Goal: Transaction & Acquisition: Purchase product/service

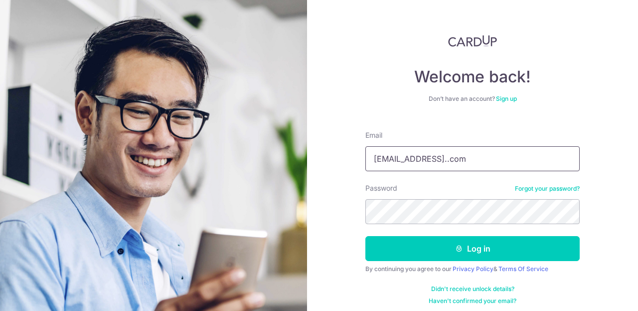
click at [472, 161] on input "samanthafoo73@hotmail..com" at bounding box center [472, 158] width 214 height 25
type input "samanthafoo73@hotmail.com"
click at [365, 236] on button "Log in" at bounding box center [472, 248] width 214 height 25
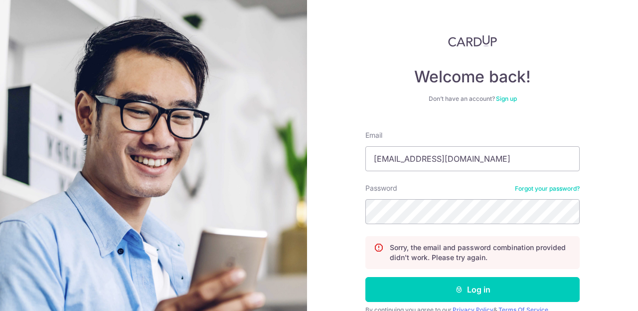
type input "samanthafoo73@hotmail.com"
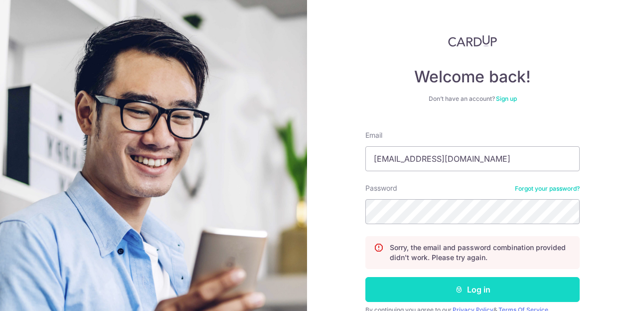
click at [480, 286] on button "Log in" at bounding box center [472, 289] width 214 height 25
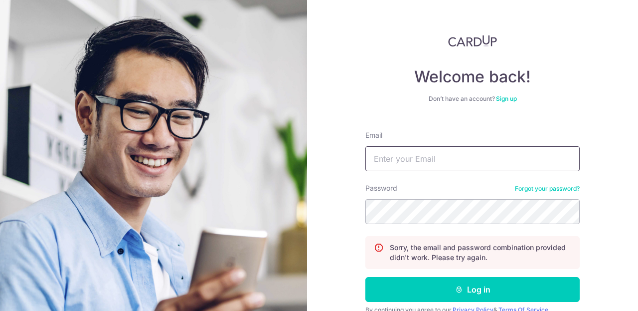
click at [412, 159] on input "Email" at bounding box center [472, 158] width 214 height 25
type input "[EMAIL_ADDRESS][DOMAIN_NAME]"
click at [365, 277] on button "Log in" at bounding box center [472, 289] width 214 height 25
click at [430, 148] on input "Email" at bounding box center [472, 158] width 214 height 25
type input "[EMAIL_ADDRESS][DOMAIN_NAME]"
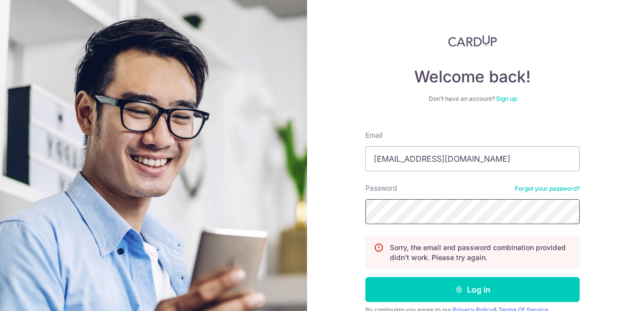
click at [365, 277] on button "Log in" at bounding box center [472, 289] width 214 height 25
click at [425, 161] on input "Email" at bounding box center [472, 158] width 214 height 25
type input "[EMAIL_ADDRESS][DOMAIN_NAME]"
click at [365, 277] on button "Log in" at bounding box center [472, 289] width 214 height 25
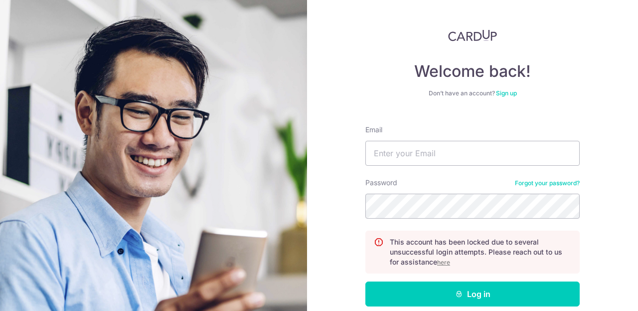
scroll to position [7, 0]
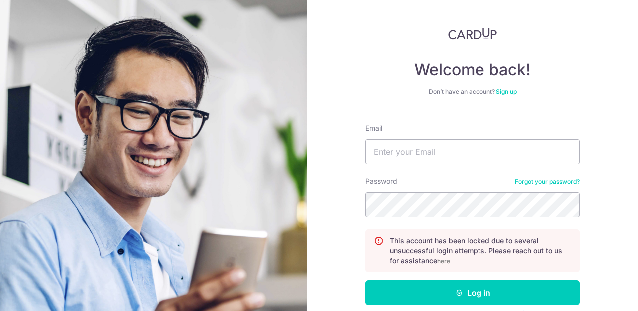
click at [441, 263] on u "here" at bounding box center [443, 260] width 13 height 7
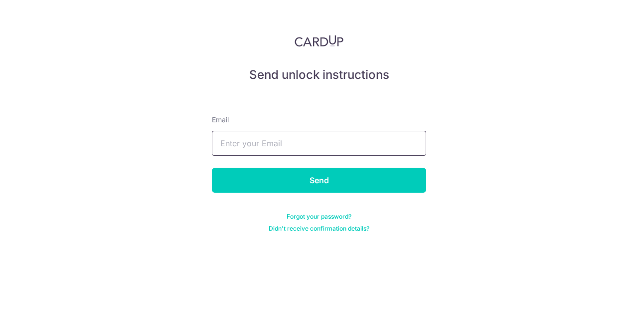
click at [266, 145] on input "text" at bounding box center [319, 143] width 214 height 25
type input "[EMAIL_ADDRESS][DOMAIN_NAME]"
click at [212, 167] on input "Send" at bounding box center [319, 179] width 214 height 25
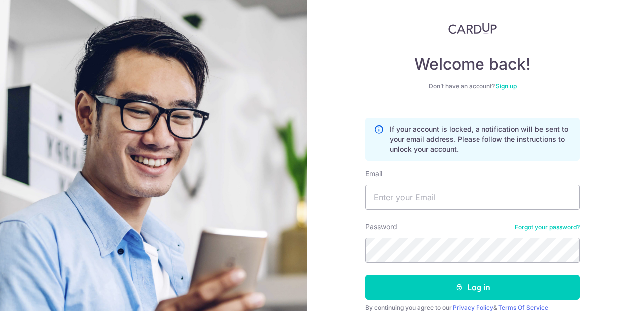
scroll to position [15, 0]
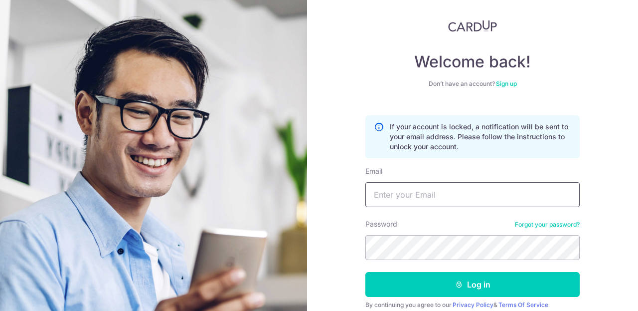
click at [396, 194] on input "Email" at bounding box center [472, 194] width 214 height 25
type input "samanthafooqs@gmail.com"
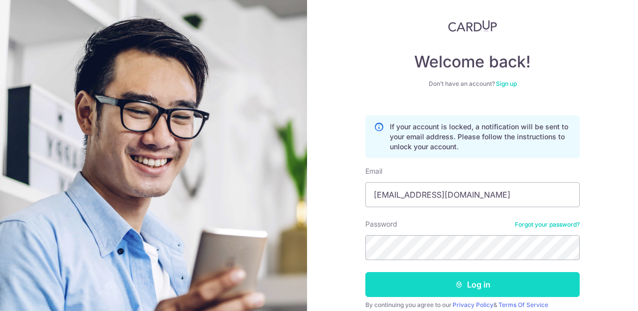
click at [431, 280] on button "Log in" at bounding box center [472, 284] width 214 height 25
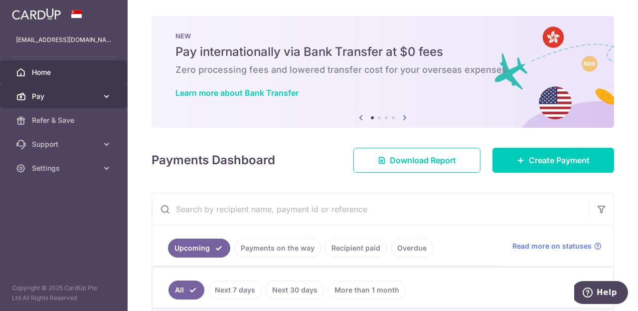
click at [107, 93] on icon at bounding box center [107, 96] width 10 height 10
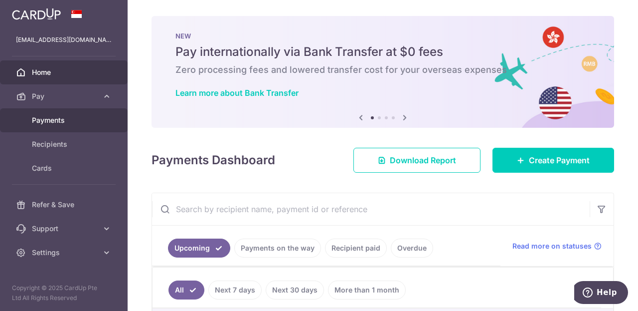
click at [37, 122] on span "Payments" at bounding box center [65, 120] width 66 height 10
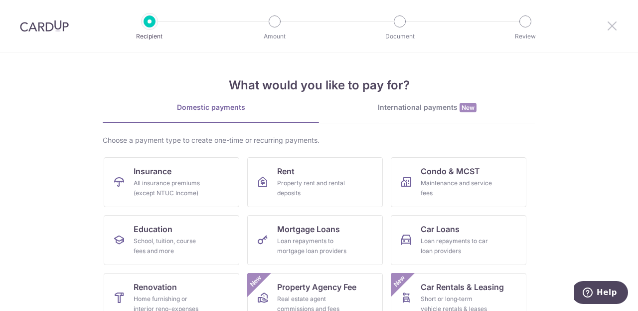
click at [610, 22] on icon at bounding box center [612, 25] width 12 height 12
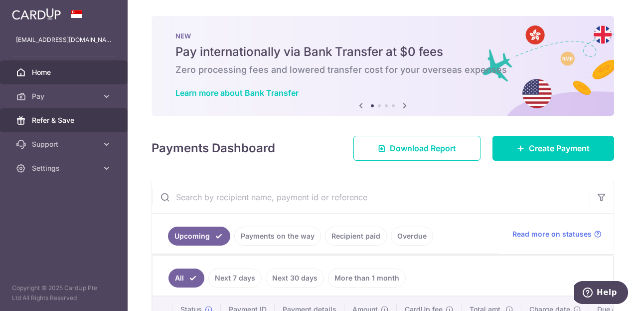
click at [55, 123] on span "Refer & Save" at bounding box center [65, 120] width 66 height 10
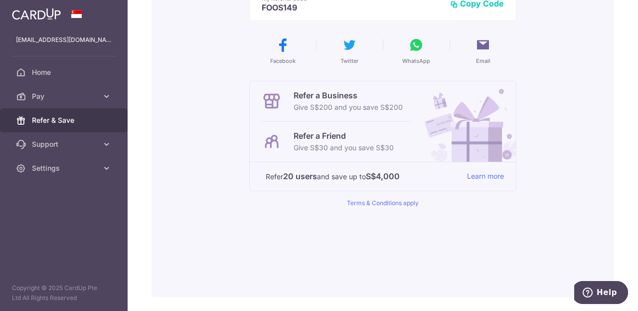
scroll to position [190, 0]
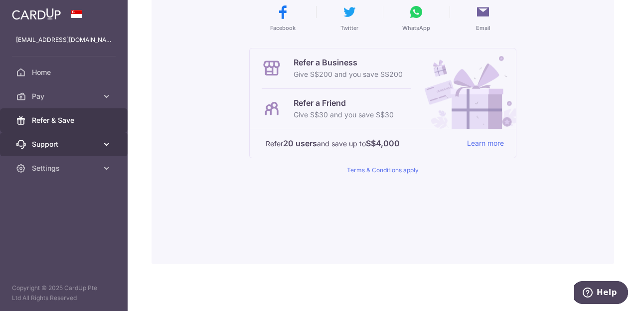
click at [110, 145] on icon at bounding box center [107, 144] width 10 height 10
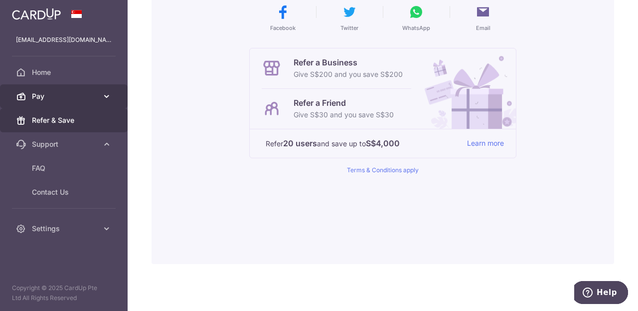
click at [107, 91] on icon at bounding box center [107, 96] width 10 height 10
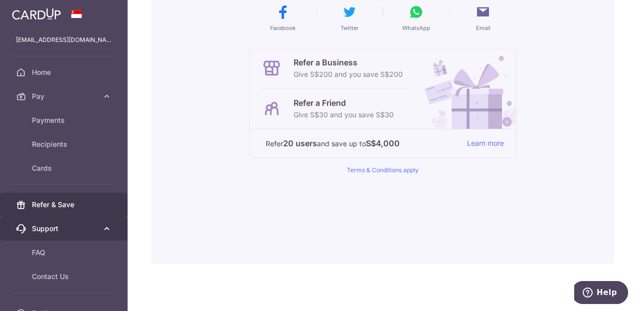
click at [53, 231] on span "Support" at bounding box center [65, 228] width 66 height 10
click at [47, 226] on span "Support" at bounding box center [65, 228] width 66 height 10
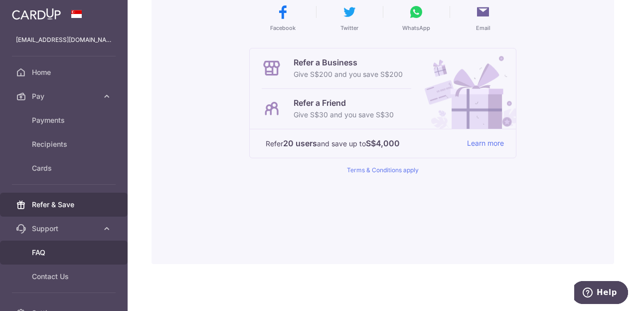
click at [45, 252] on span "FAQ" at bounding box center [65, 252] width 66 height 10
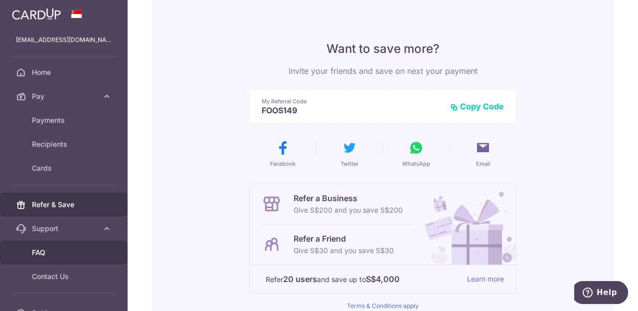
scroll to position [0, 0]
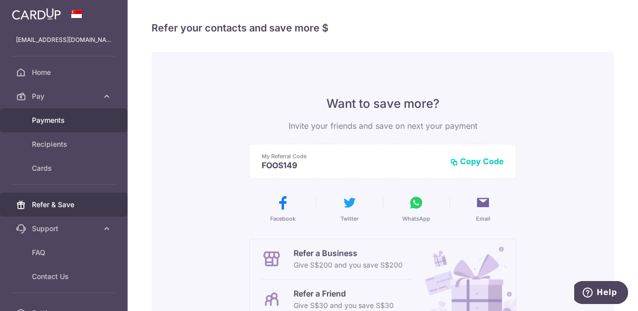
click at [57, 123] on span "Payments" at bounding box center [65, 120] width 66 height 10
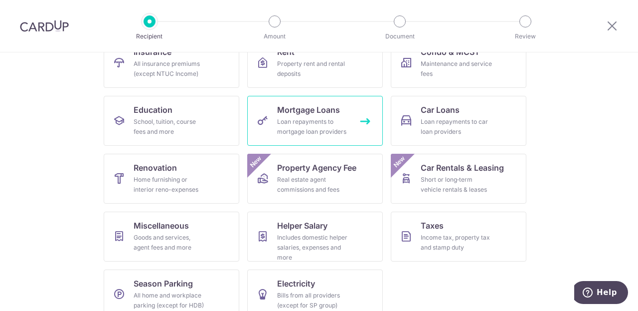
scroll to position [120, 0]
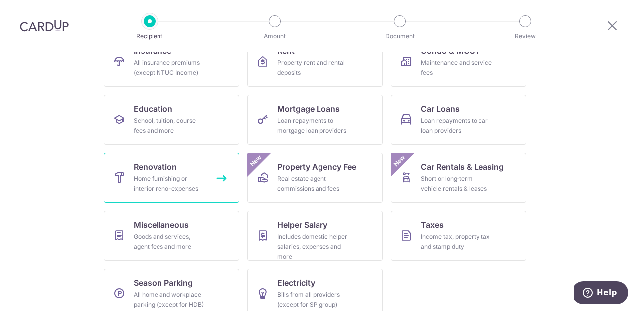
click at [155, 189] on div "Home furnishing or interior reno-expenses" at bounding box center [170, 183] width 72 height 20
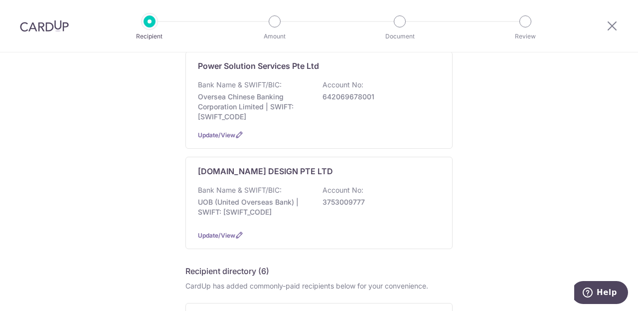
scroll to position [211, 0]
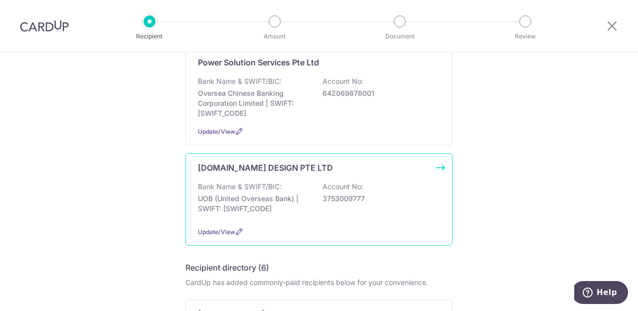
click at [332, 204] on div "Bank Name & SWIFT/BIC: UOB (United Overseas Bank) | SWIFT: UOVBSGSGXXX Account …" at bounding box center [319, 199] width 242 height 37
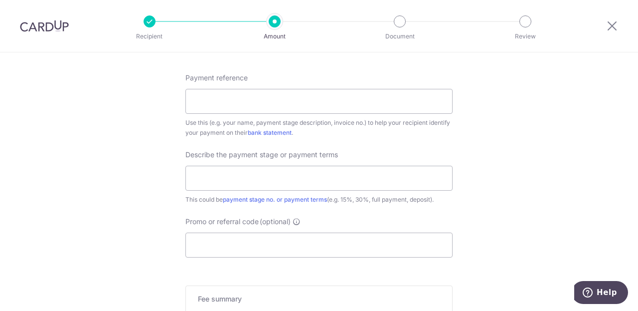
scroll to position [710, 0]
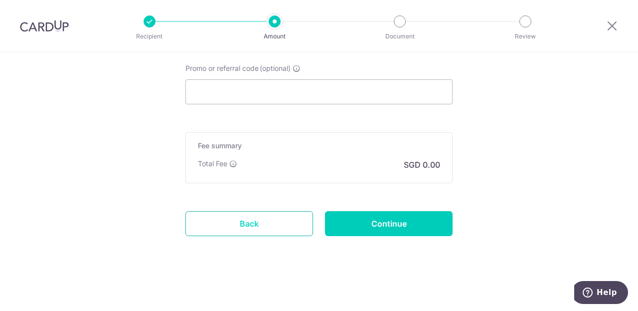
click at [256, 221] on link "Back" at bounding box center [249, 223] width 128 height 25
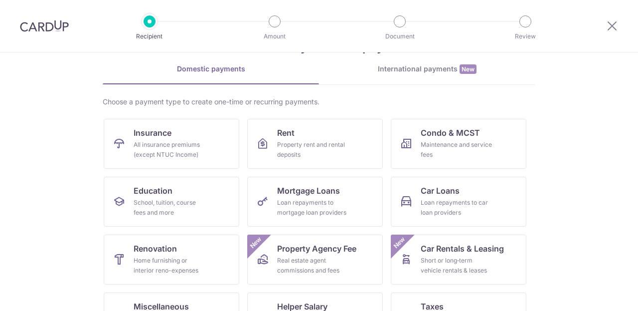
scroll to position [40, 0]
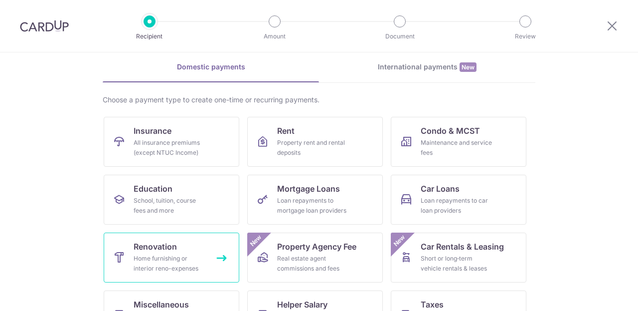
click at [176, 238] on link "Renovation Home furnishing or interior reno-expenses" at bounding box center [172, 257] width 136 height 50
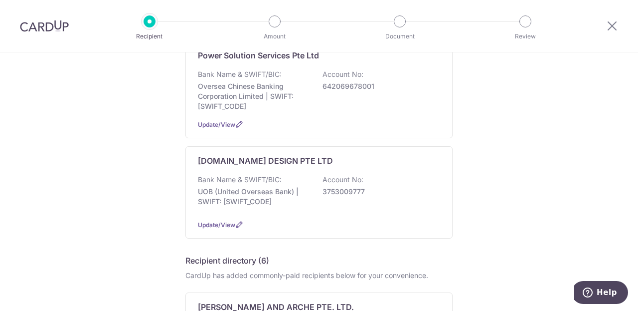
scroll to position [226, 0]
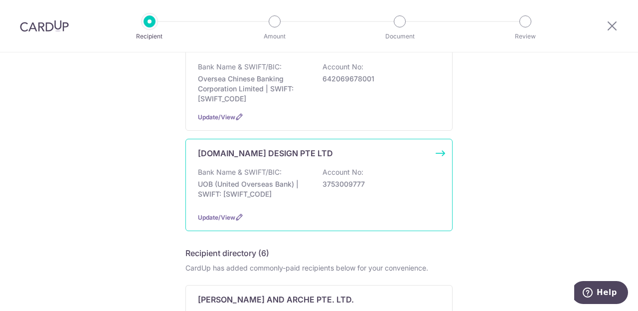
click at [337, 170] on p "Account No:" at bounding box center [343, 172] width 41 height 10
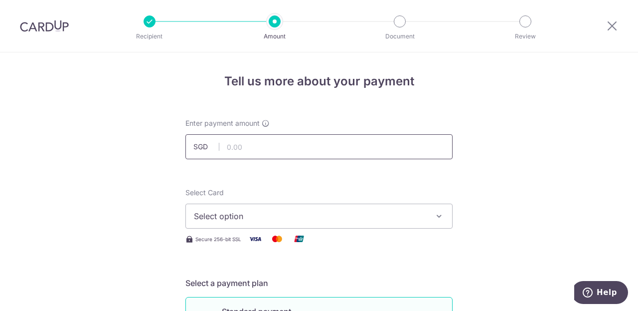
click at [279, 145] on input "text" at bounding box center [318, 146] width 267 height 25
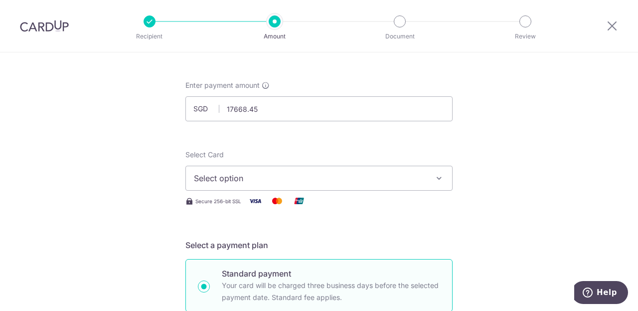
type input "17,668.45"
click at [288, 182] on span "Select option" at bounding box center [310, 178] width 232 height 12
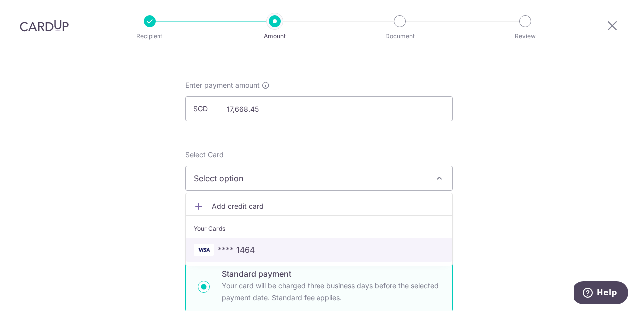
click at [272, 259] on link "**** 1464" at bounding box center [319, 249] width 266 height 24
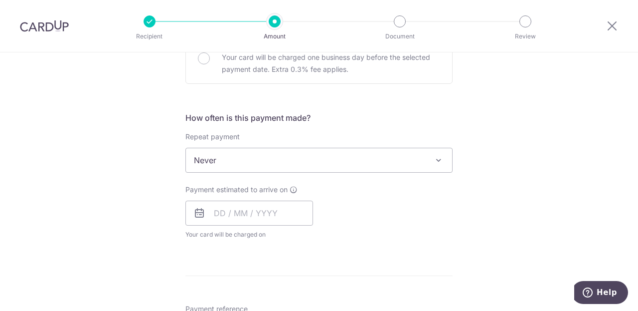
scroll to position [328, 0]
click at [301, 156] on span "Never" at bounding box center [319, 159] width 266 height 24
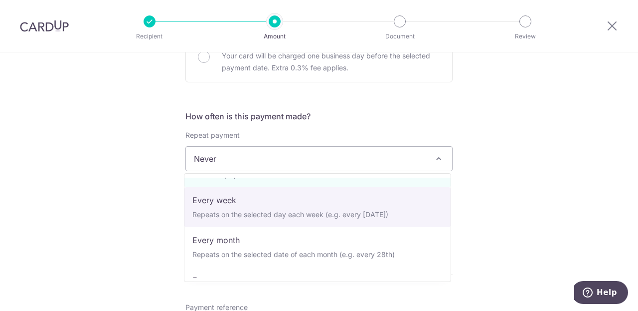
scroll to position [29, 0]
select select "2"
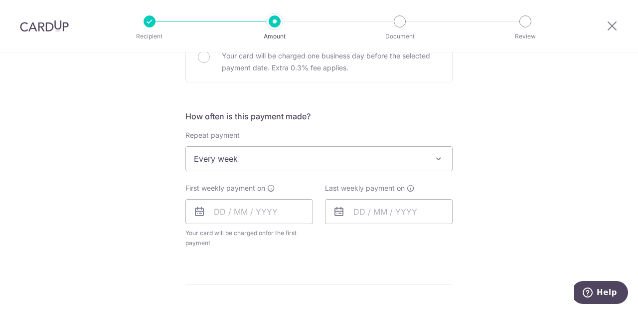
scroll to position [352, 0]
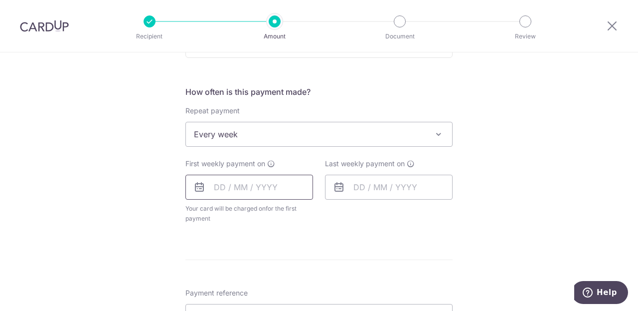
click at [243, 195] on input "text" at bounding box center [249, 186] width 128 height 25
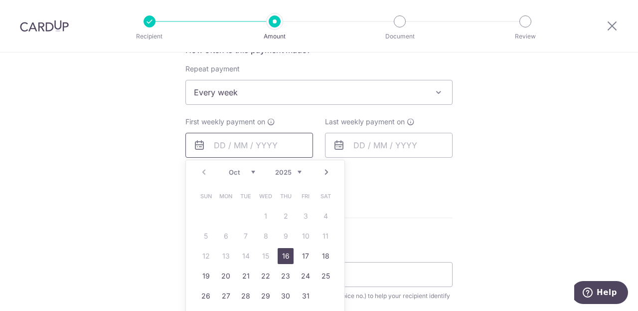
scroll to position [399, 0]
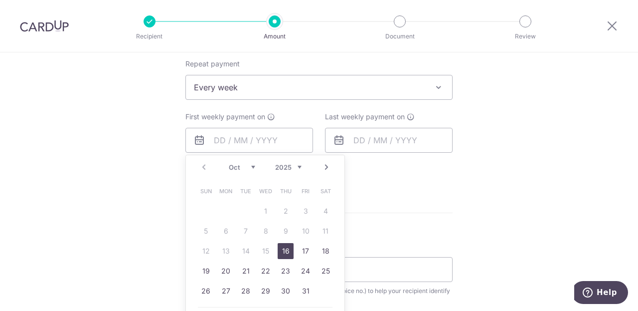
click at [279, 251] on link "16" at bounding box center [286, 251] width 16 height 16
type input "16/10/2025"
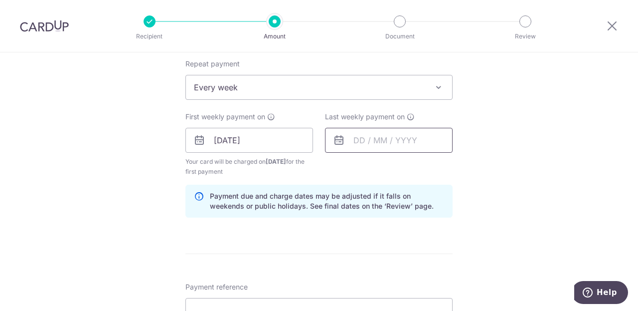
click at [374, 140] on input "text" at bounding box center [389, 140] width 128 height 25
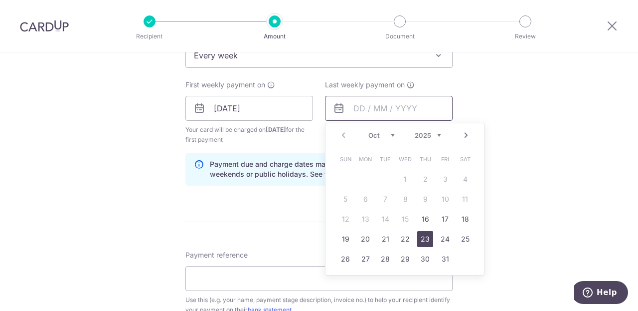
scroll to position [434, 0]
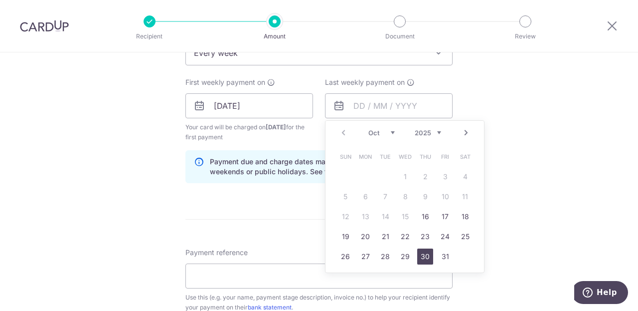
click at [420, 261] on link "30" at bounding box center [425, 256] width 16 height 16
type input "30/10/2025"
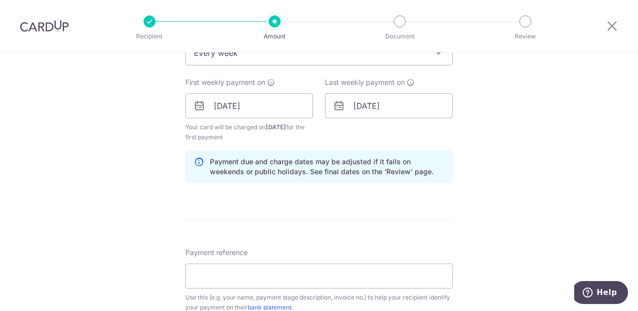
click at [501, 187] on div "Tell us more about your payment Enter payment amount SGD 17,668.45 17668.45 Sel…" at bounding box center [319, 128] width 638 height 1019
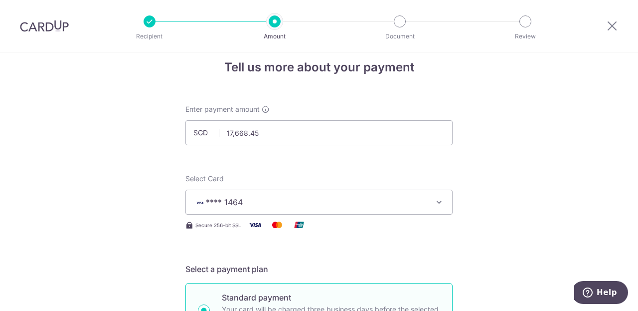
scroll to position [0, 0]
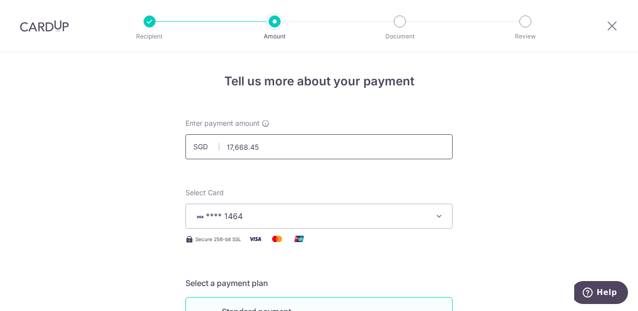
drag, startPoint x: 267, startPoint y: 150, endPoint x: 157, endPoint y: 140, distance: 110.1
type input "5,889.49"
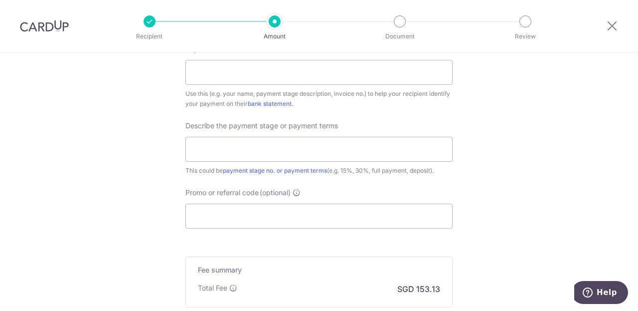
scroll to position [638, 0]
click at [249, 223] on input "Promo or referral code (optional)" at bounding box center [318, 215] width 267 height 25
paste input "REC185"
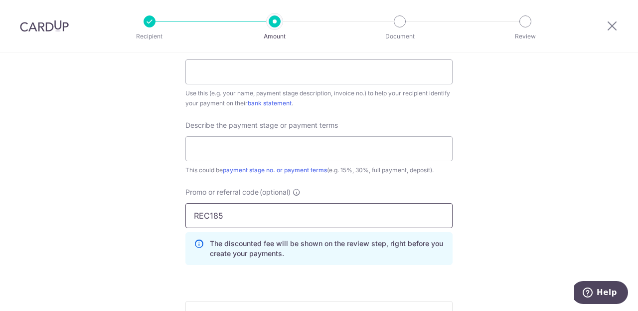
type input "REC185"
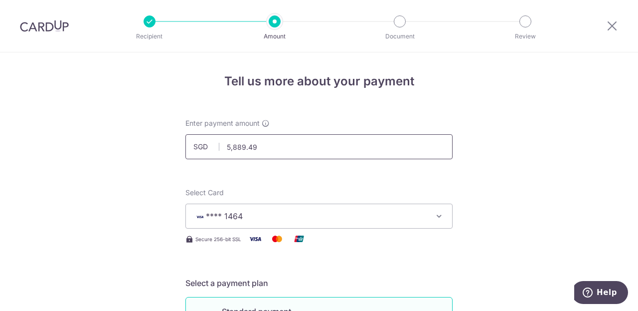
drag, startPoint x: 273, startPoint y: 144, endPoint x: 190, endPoint y: 144, distance: 82.7
click at [190, 144] on input "5,889.49" at bounding box center [318, 146] width 267 height 25
type input "8,834.23"
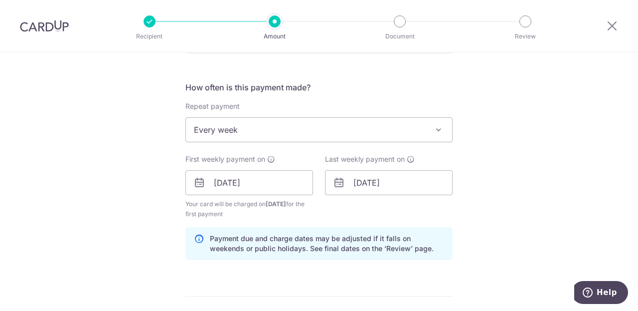
scroll to position [370, 0]
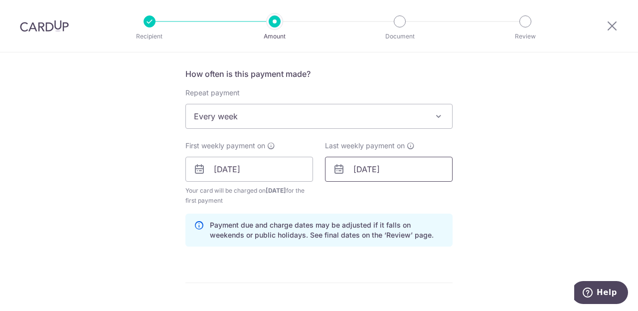
click at [388, 167] on input "30/10/2025" at bounding box center [389, 169] width 128 height 25
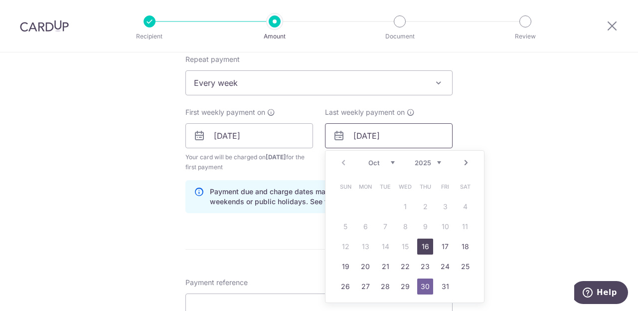
scroll to position [403, 0]
click at [425, 269] on link "23" at bounding box center [425, 267] width 16 height 16
type input "[DATE]"
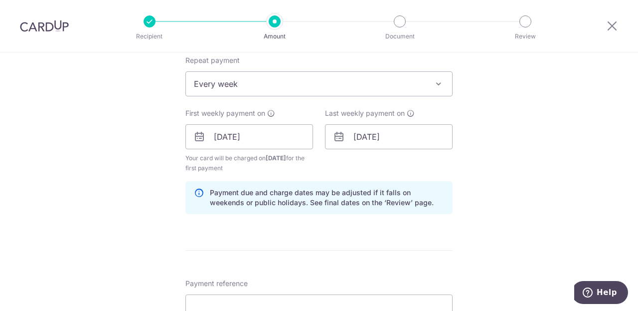
click at [535, 232] on div "Tell us more about your payment Enter payment amount SGD 8,834.23 8834.23 Selec…" at bounding box center [319, 182] width 638 height 1064
click at [502, 154] on div "Tell us more about your payment Enter payment amount SGD 8,834.23 8834.23 Selec…" at bounding box center [319, 182] width 638 height 1064
click at [379, 137] on input "[DATE]" at bounding box center [389, 136] width 128 height 25
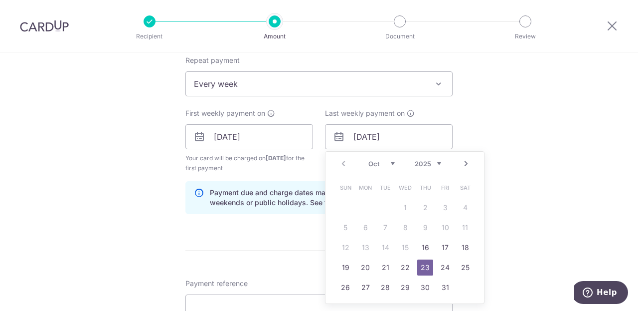
click at [539, 258] on div "Tell us more about your payment Enter payment amount SGD 8,834.23 8834.23 Selec…" at bounding box center [319, 182] width 638 height 1064
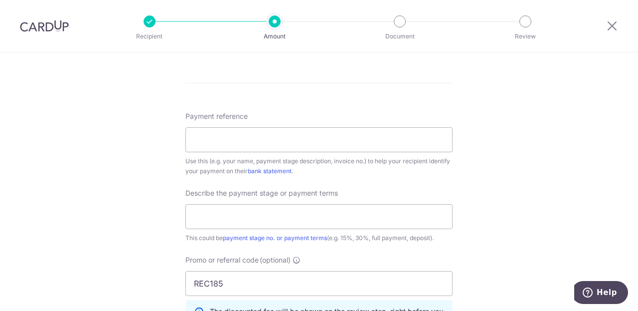
scroll to position [587, 0]
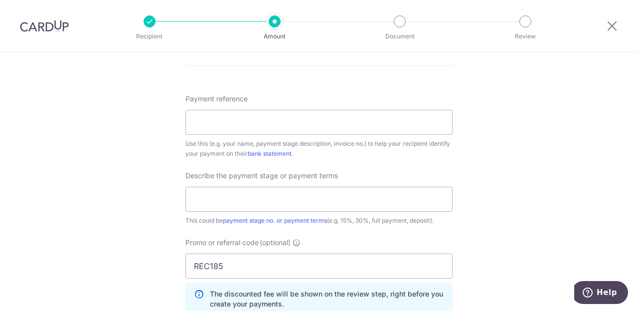
click at [526, 22] on div at bounding box center [525, 21] width 12 height 12
click at [223, 130] on input "Payment reference" at bounding box center [318, 122] width 267 height 25
paste input "25P2126-CON01/GN"
type input "25P2126-CON01/GN"
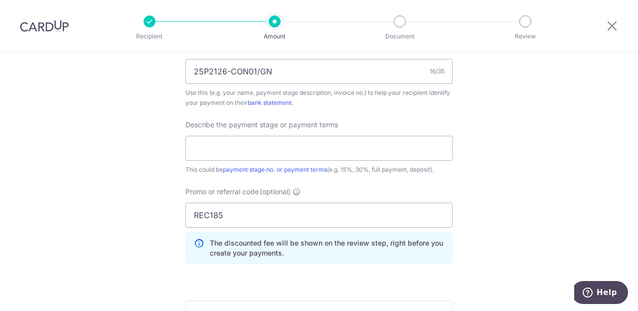
scroll to position [640, 0]
click at [252, 147] on input "text" at bounding box center [318, 146] width 267 height 25
type input "4"
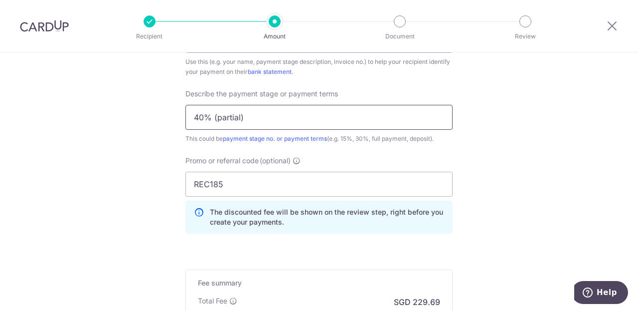
type input "40% (partial)"
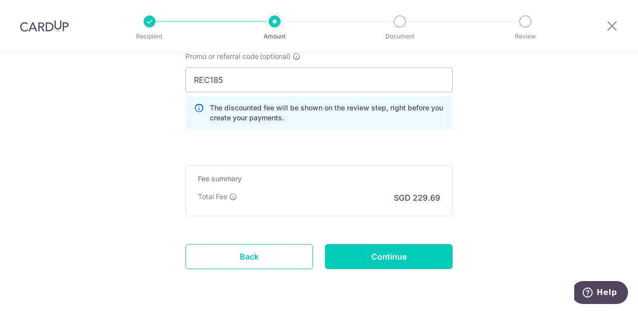
scroll to position [806, 0]
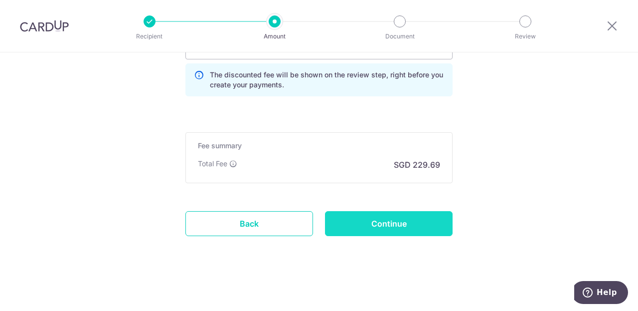
click at [407, 215] on input "Continue" at bounding box center [389, 223] width 128 height 25
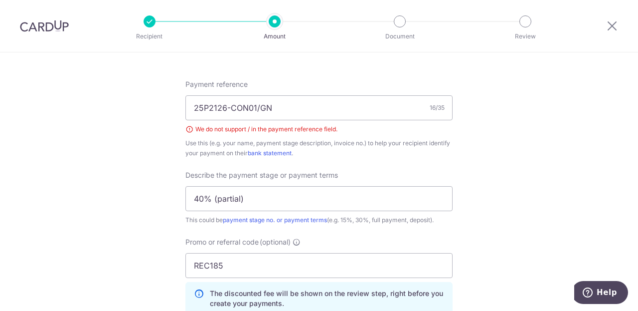
scroll to position [536, 0]
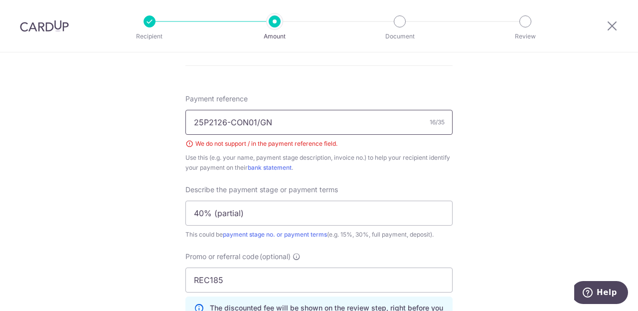
click at [258, 122] on input "25P2126-CON01/GN" at bounding box center [318, 122] width 267 height 25
type input "25P2126-CON01 GN"
click at [550, 196] on div "Tell us more about your payment Enter payment amount SGD 8,834.23 8834.23 Selec…" at bounding box center [319, 29] width 638 height 1027
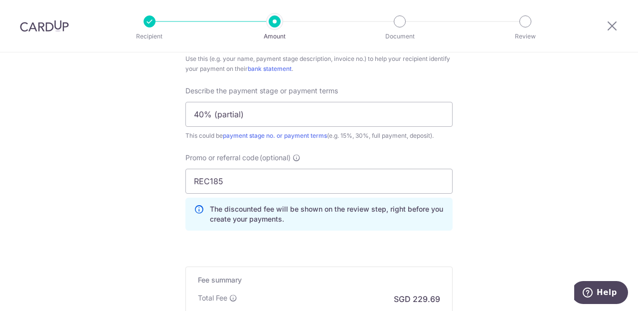
scroll to position [769, 0]
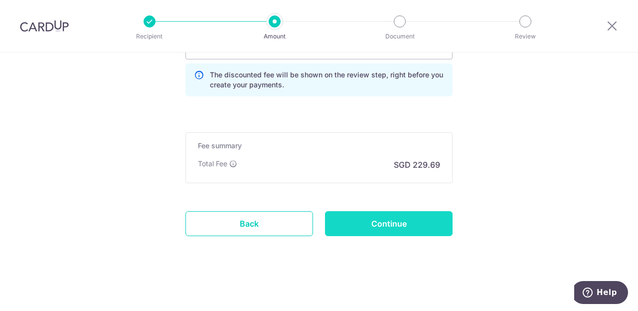
click at [407, 223] on input "Continue" at bounding box center [389, 223] width 128 height 25
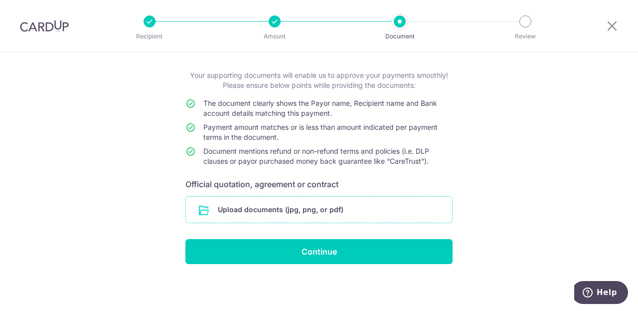
click at [293, 204] on input "file" at bounding box center [319, 209] width 266 height 26
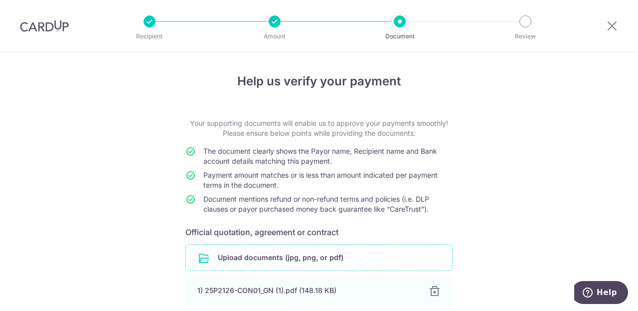
scroll to position [89, 0]
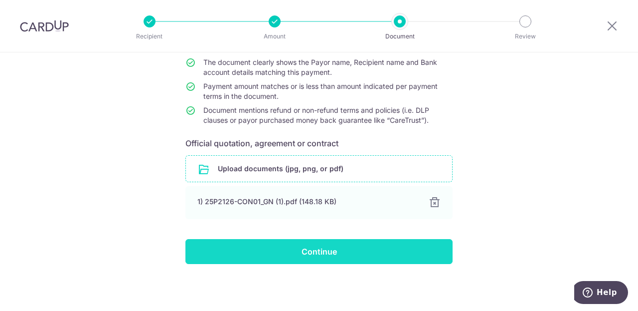
click at [238, 252] on input "Continue" at bounding box center [318, 251] width 267 height 25
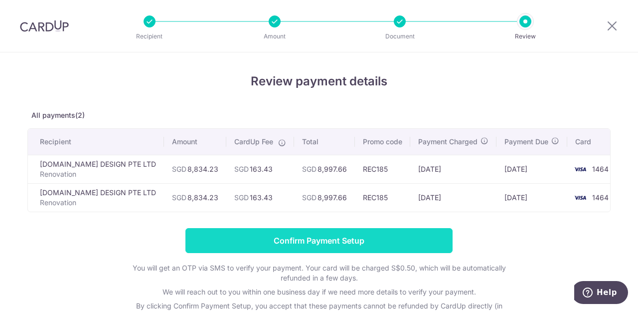
click at [374, 240] on input "Confirm Payment Setup" at bounding box center [318, 240] width 267 height 25
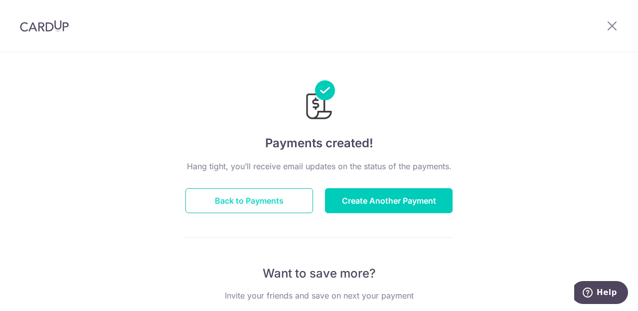
click at [233, 207] on button "Back to Payments" at bounding box center [249, 200] width 128 height 25
click at [602, 25] on div at bounding box center [612, 26] width 52 height 52
click at [611, 26] on icon at bounding box center [612, 25] width 12 height 12
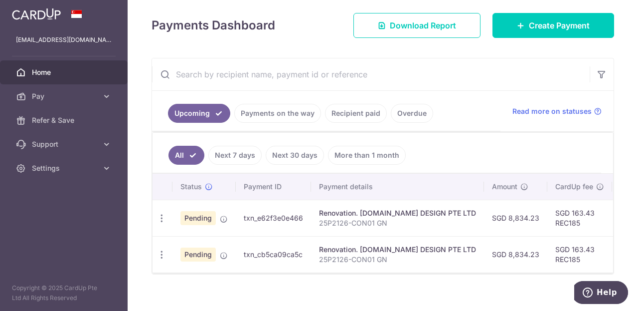
scroll to position [136, 0]
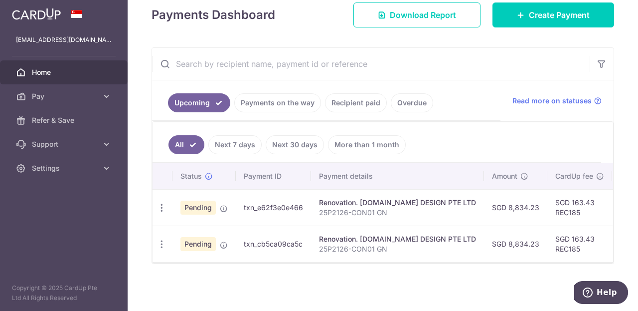
click at [380, 225] on td "Renovation. [DOMAIN_NAME] DESIGN PTE LTD 25P2126-CON01 GN" at bounding box center [397, 243] width 173 height 36
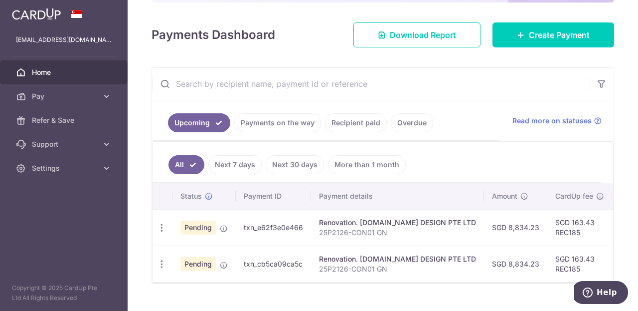
scroll to position [122, 0]
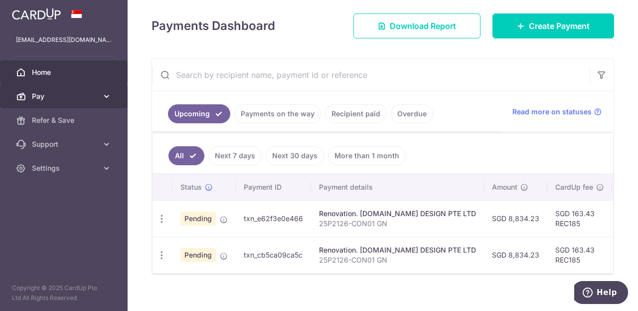
click at [79, 92] on span "Pay" at bounding box center [65, 96] width 66 height 10
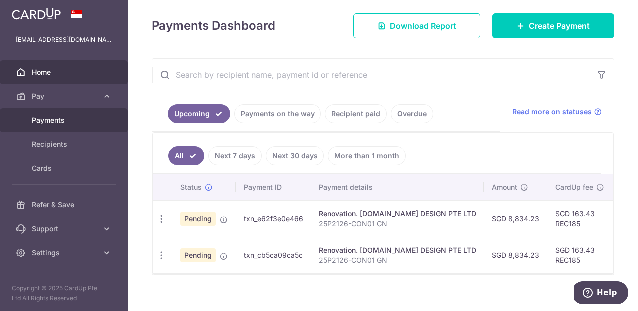
click at [66, 126] on link "Payments" at bounding box center [64, 120] width 128 height 24
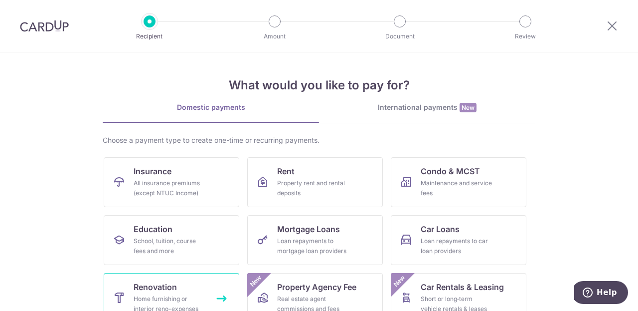
click at [156, 289] on span "Renovation" at bounding box center [155, 287] width 43 height 12
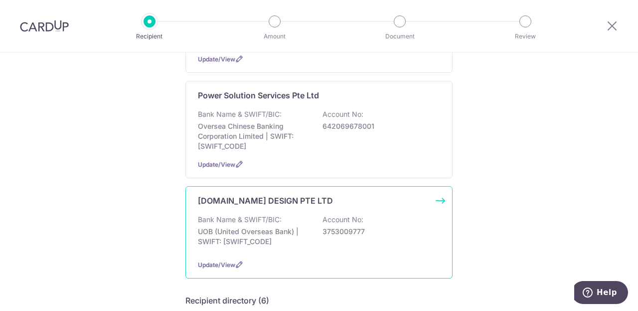
scroll to position [180, 0]
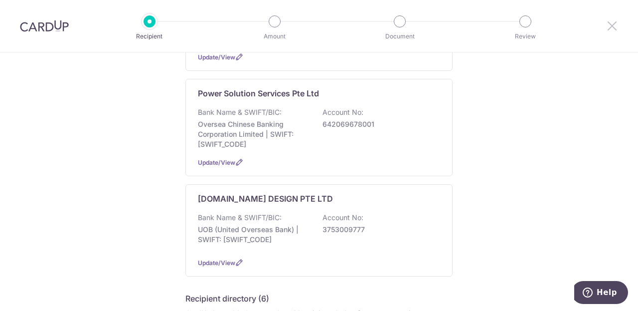
click at [606, 30] on icon at bounding box center [612, 25] width 12 height 12
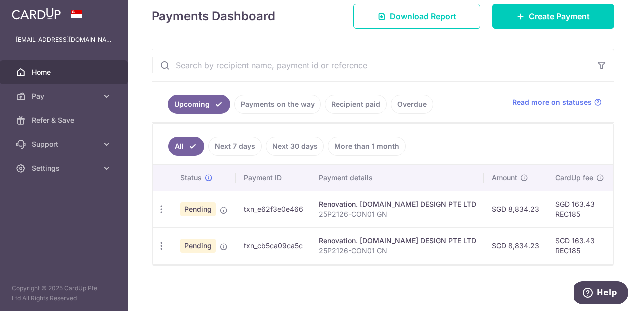
scroll to position [136, 0]
